Goal: Information Seeking & Learning: Learn about a topic

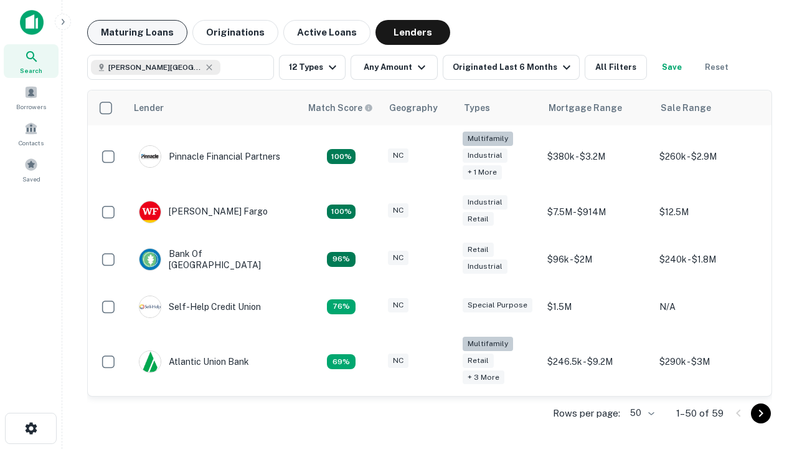
click at [137, 32] on button "Maturing Loans" at bounding box center [137, 32] width 100 height 25
